Goal: Navigation & Orientation: Find specific page/section

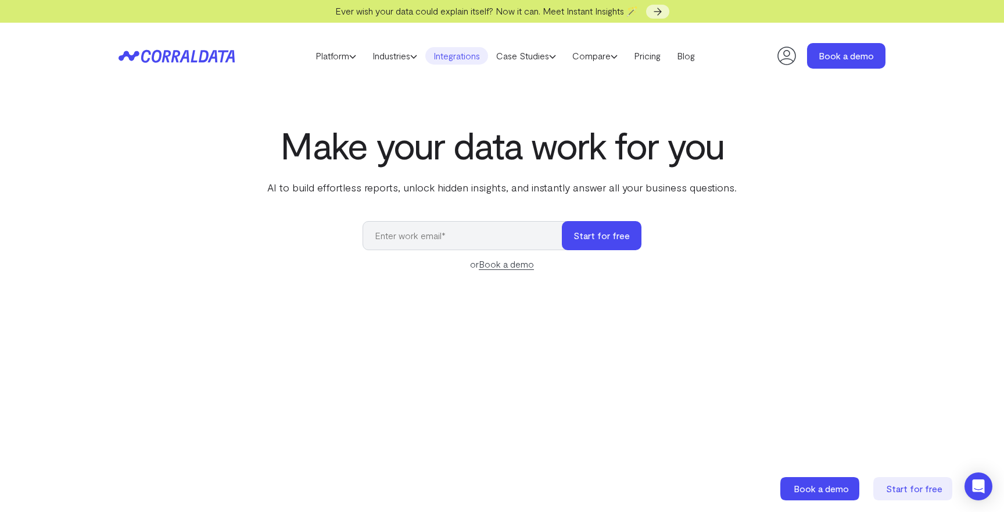
click at [467, 55] on link "Integrations" at bounding box center [457, 55] width 63 height 17
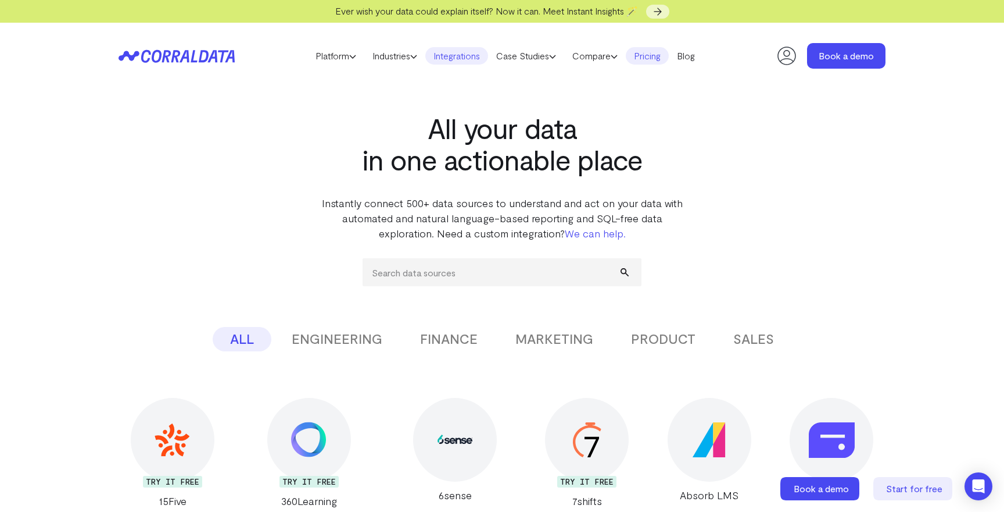
click at [640, 52] on link "Pricing" at bounding box center [647, 55] width 43 height 17
